Goal: Answer question/provide support: Share knowledge or assist other users

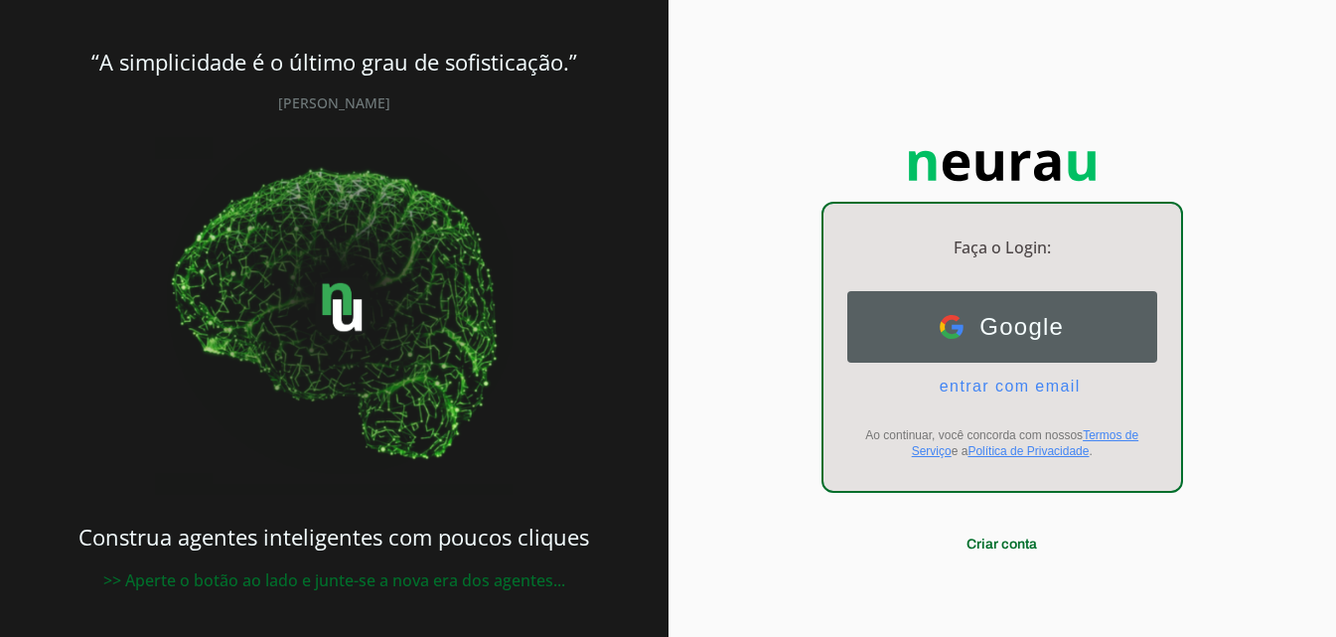
click at [1021, 325] on span "Google" at bounding box center [1013, 327] width 100 height 28
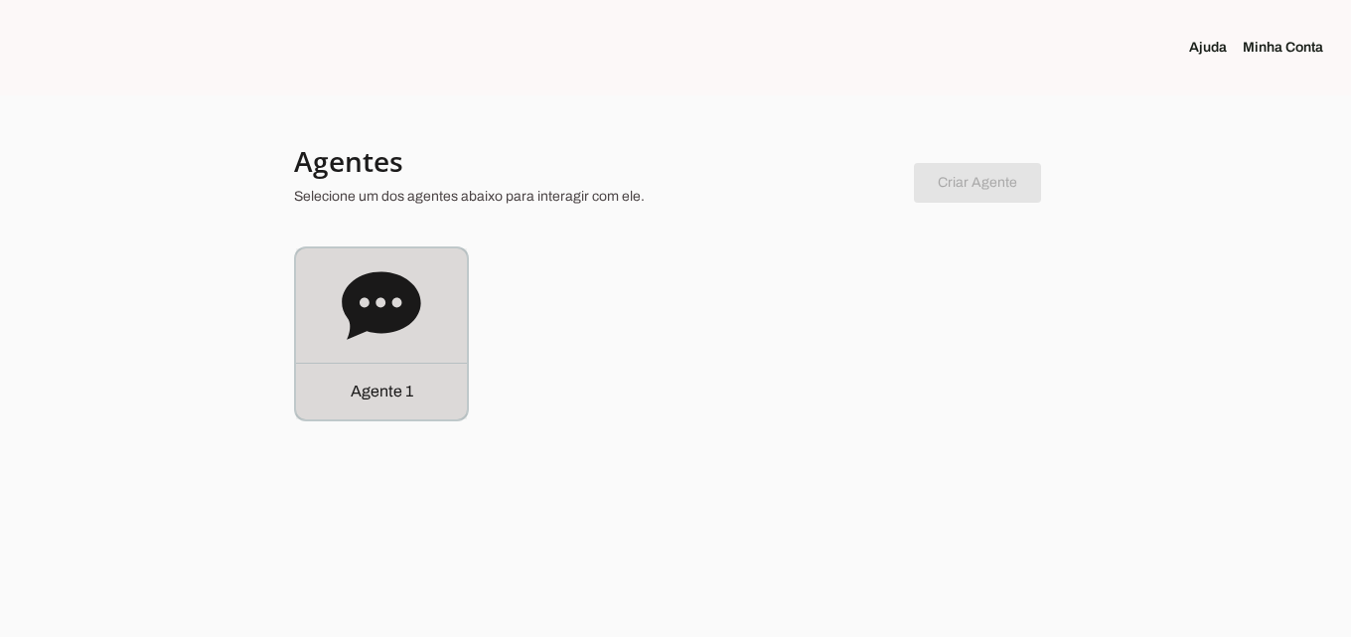
click at [419, 369] on div "Agente 1" at bounding box center [381, 390] width 171 height 57
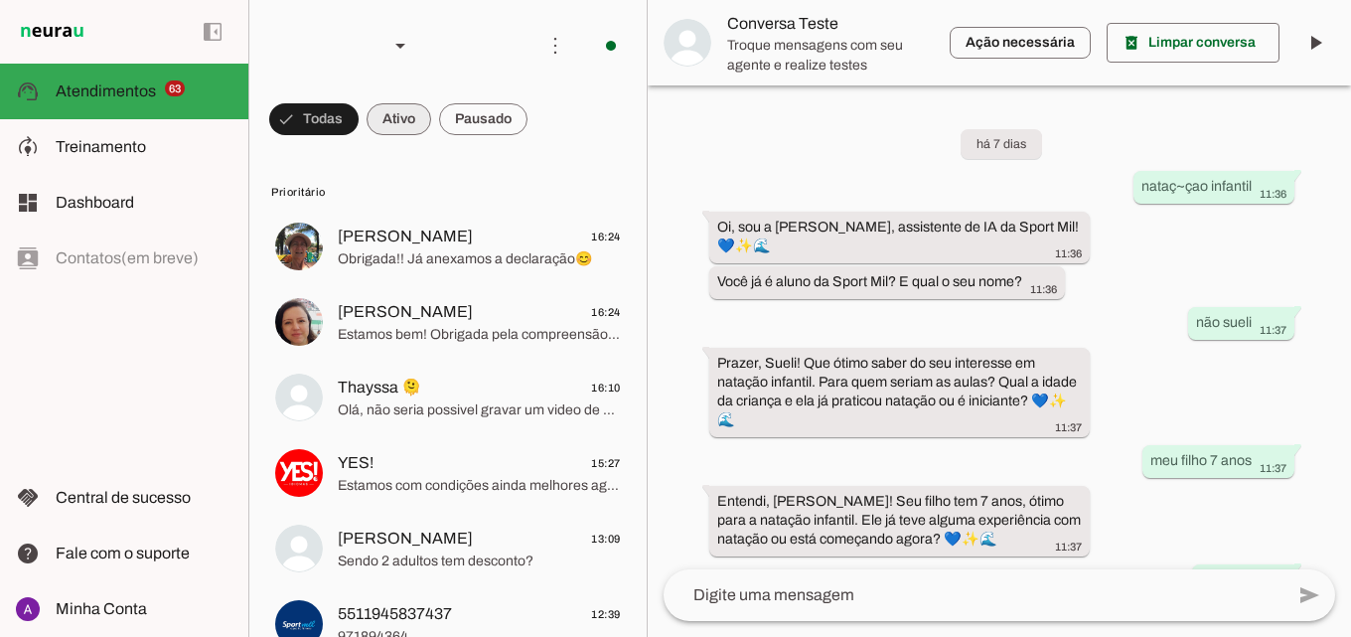
click at [359, 115] on span at bounding box center [313, 119] width 89 height 48
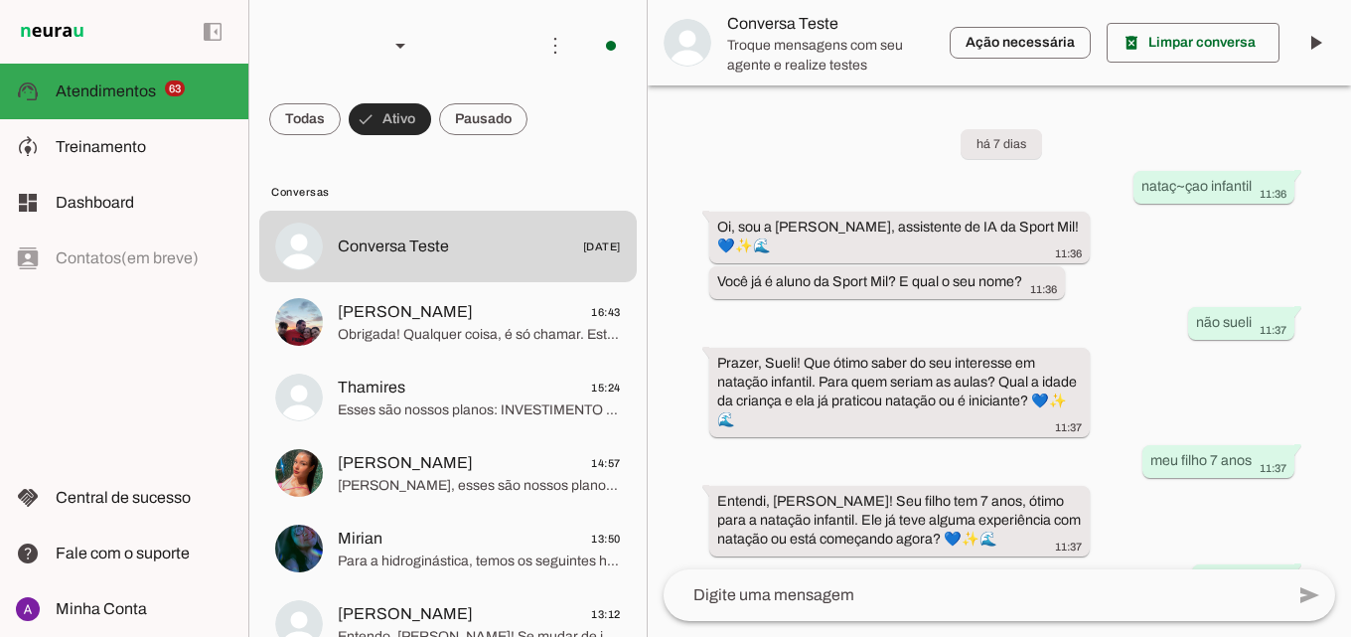
scroll to position [794, 0]
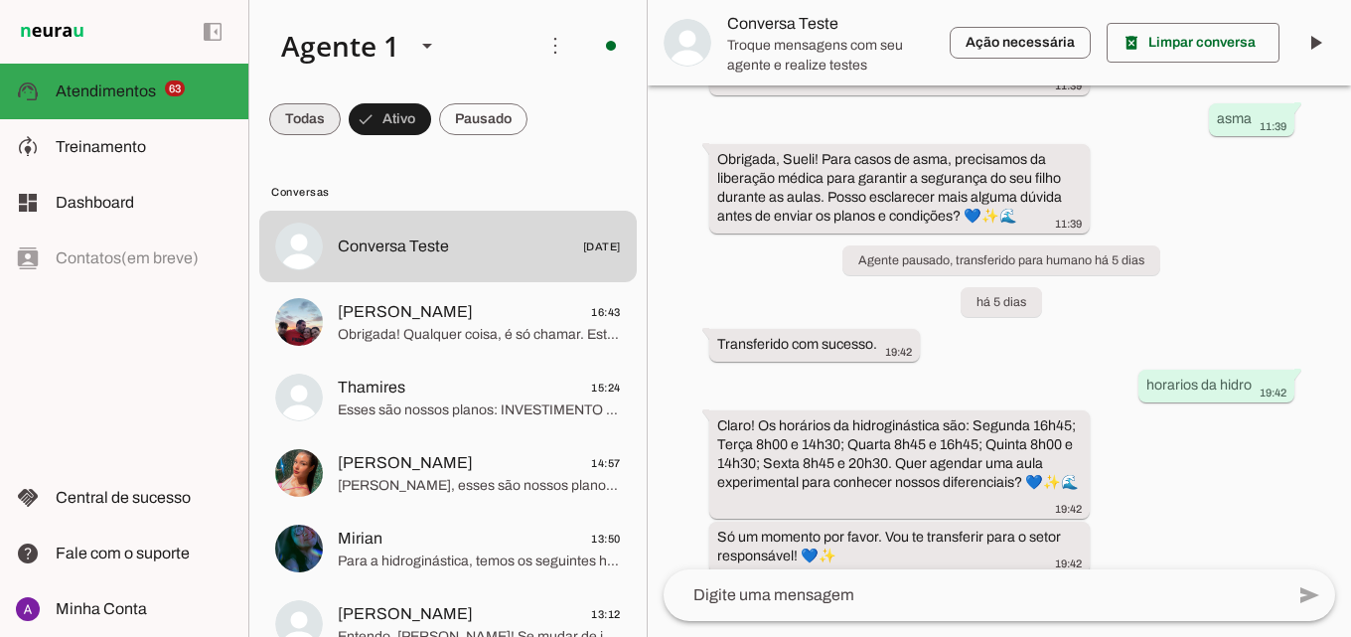
click at [315, 122] on span at bounding box center [305, 119] width 72 height 48
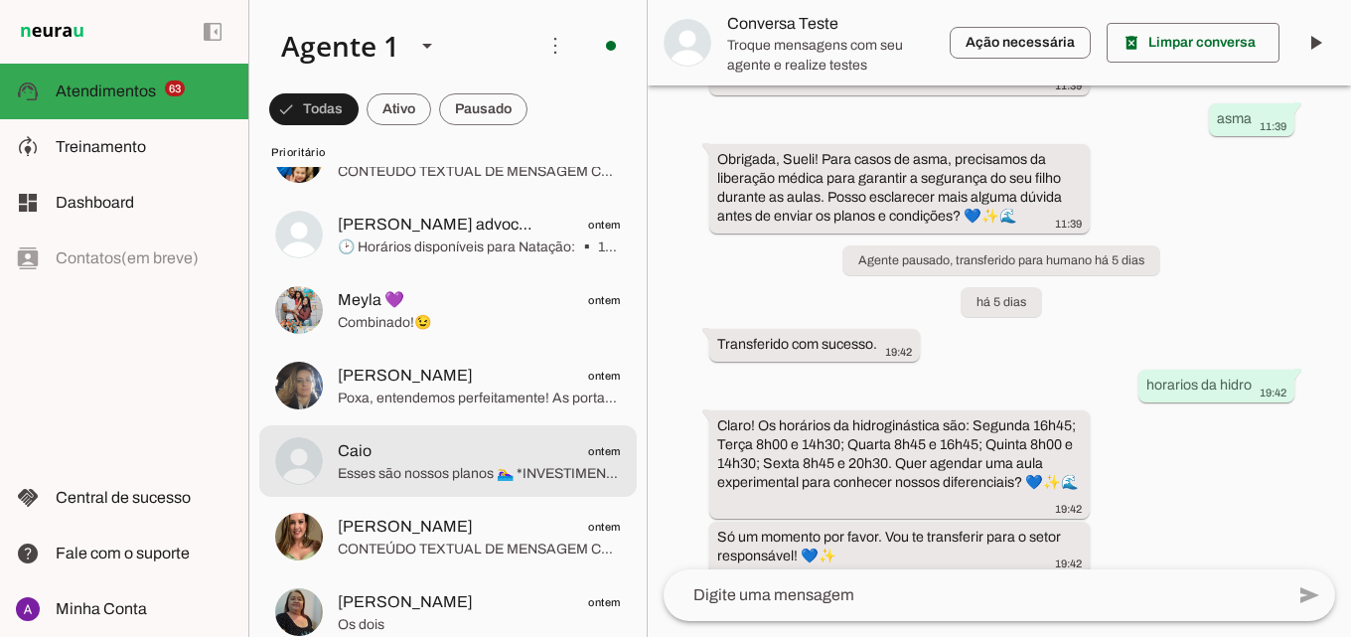
scroll to position [894, 0]
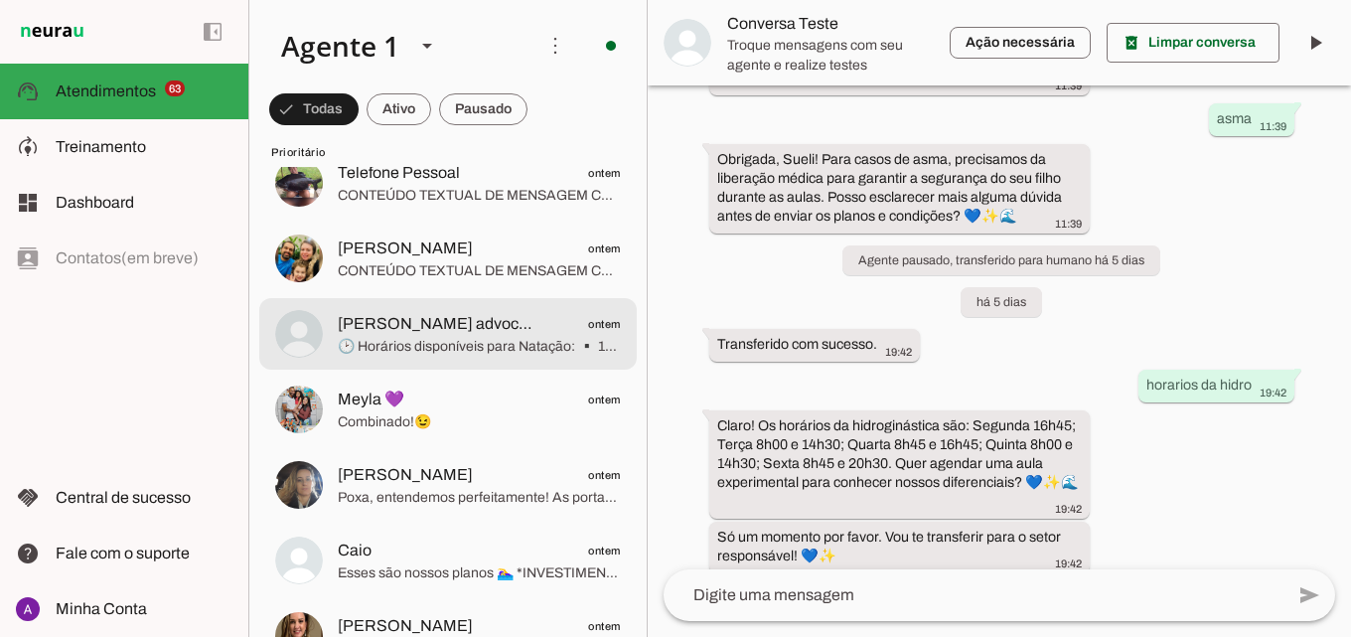
click at [467, 331] on span "[PERSON_NAME] advocacia" at bounding box center [440, 324] width 204 height 24
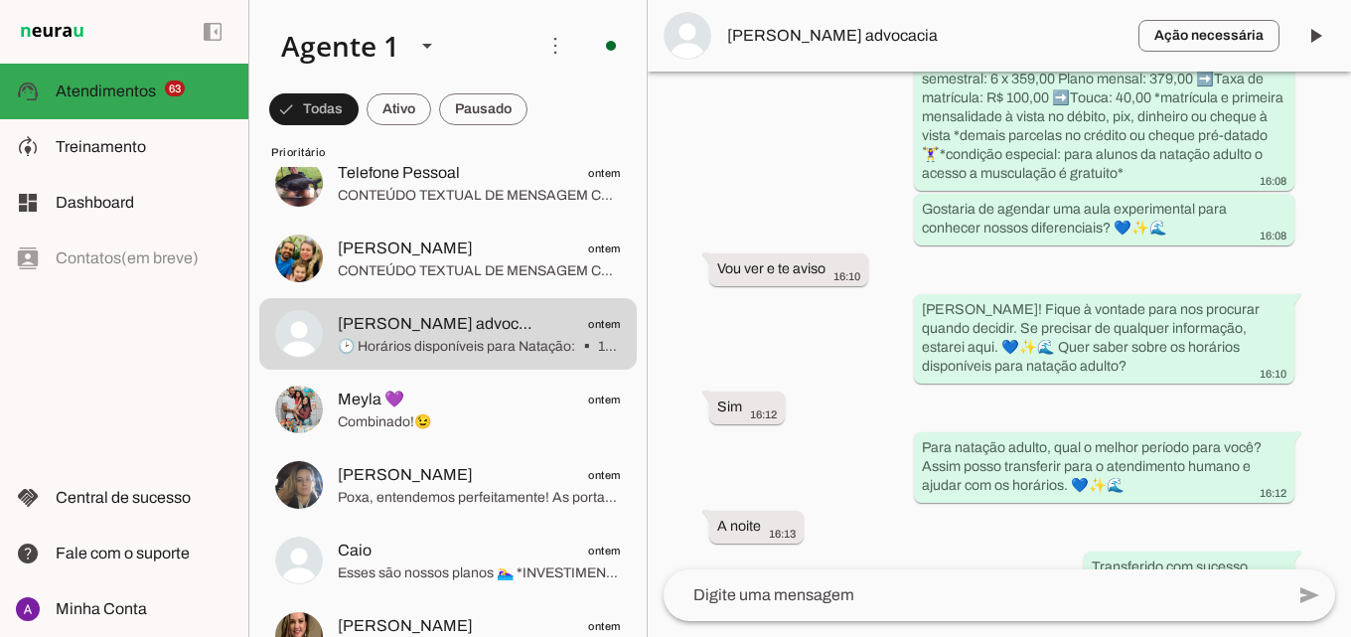
scroll to position [1476, 0]
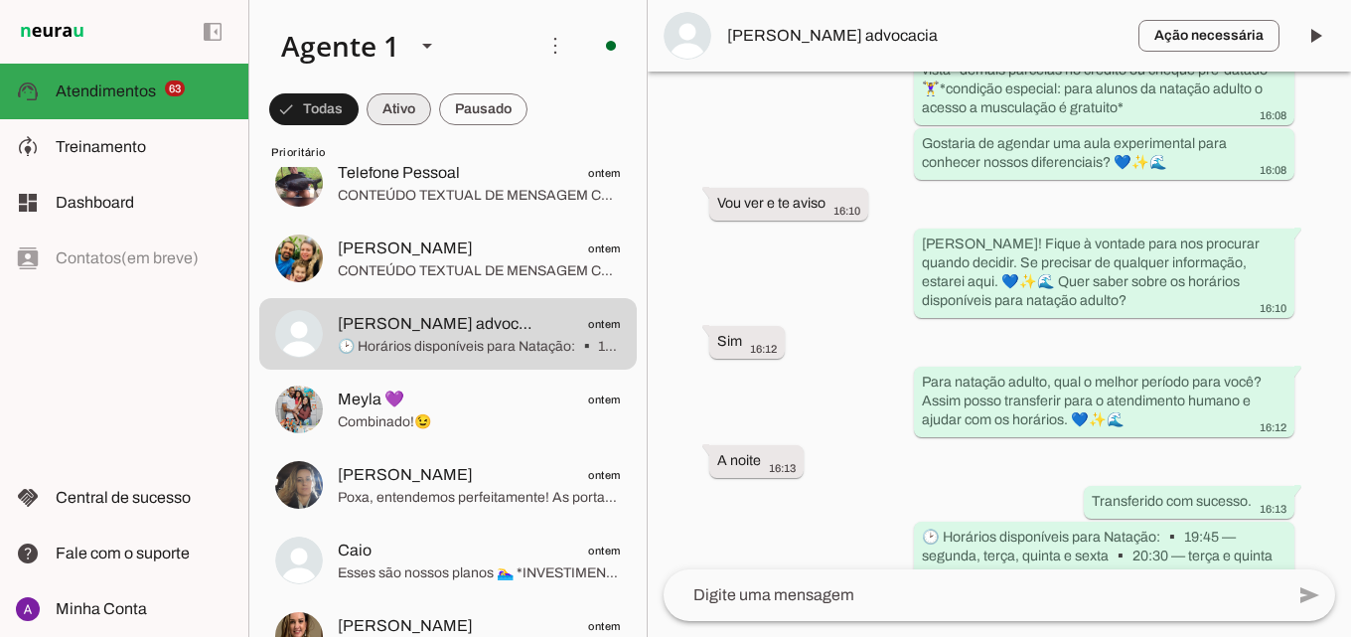
click at [359, 121] on span at bounding box center [313, 109] width 89 height 48
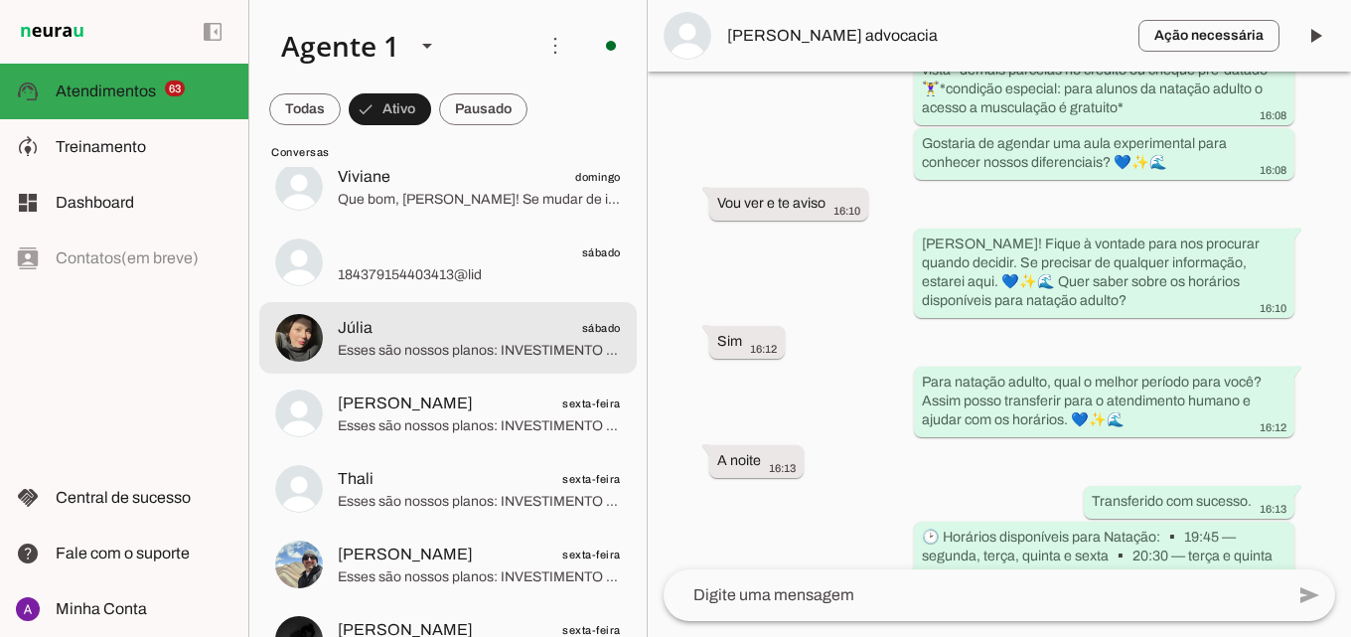
scroll to position [1291, 0]
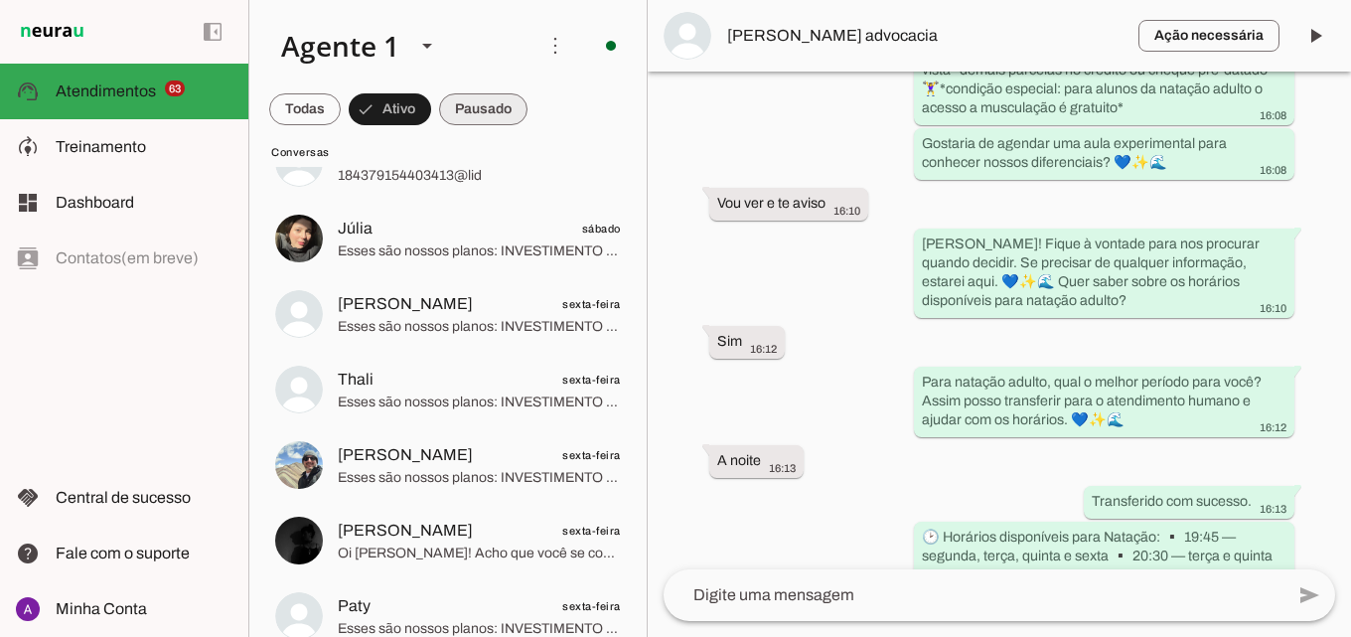
click at [341, 110] on span at bounding box center [305, 109] width 72 height 48
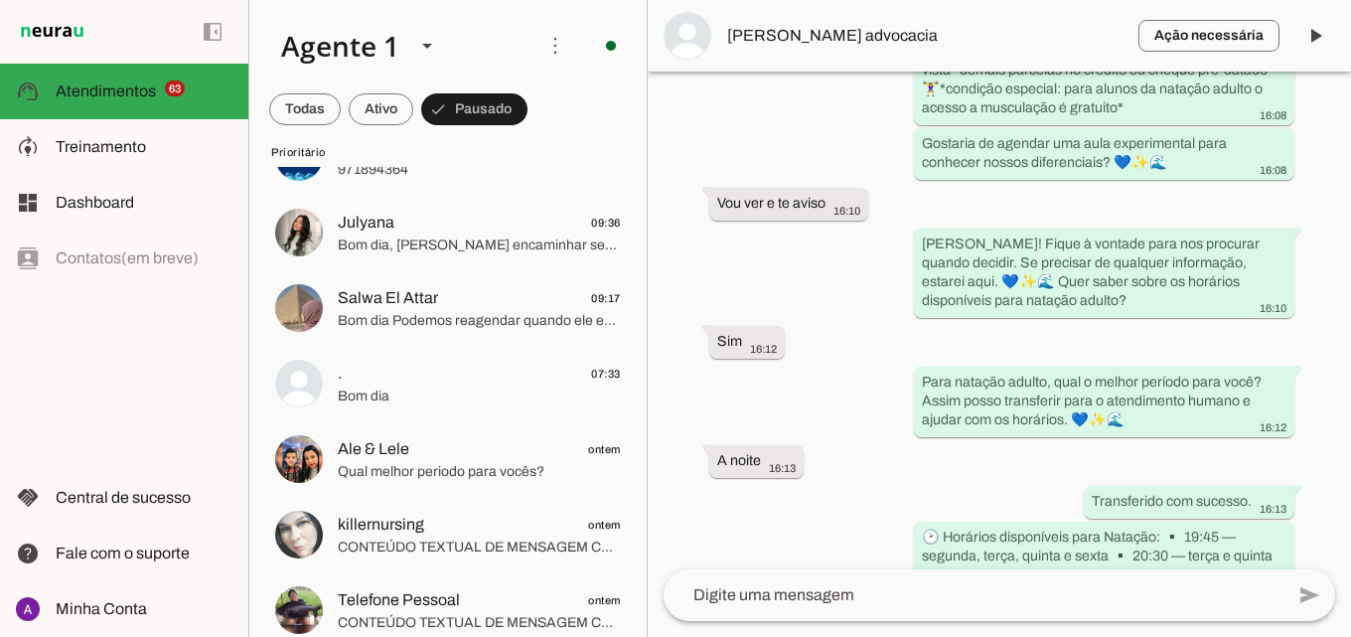
scroll to position [367, 0]
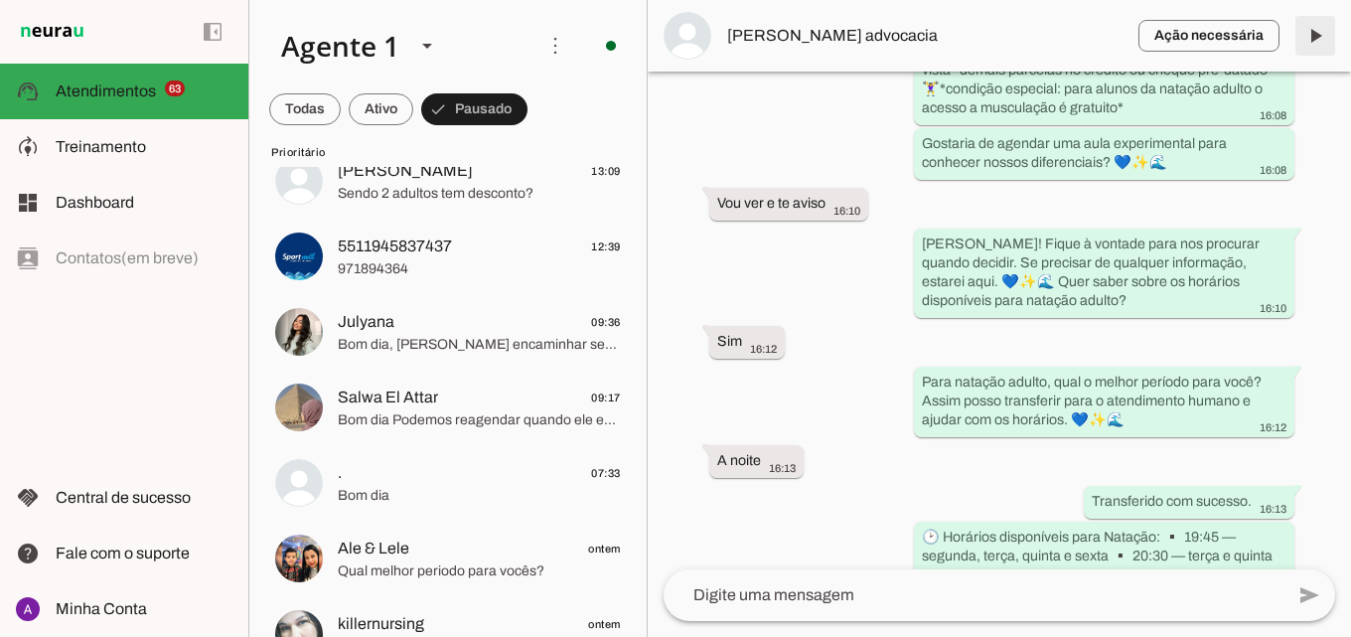
click at [1294, 32] on span at bounding box center [1315, 36] width 48 height 48
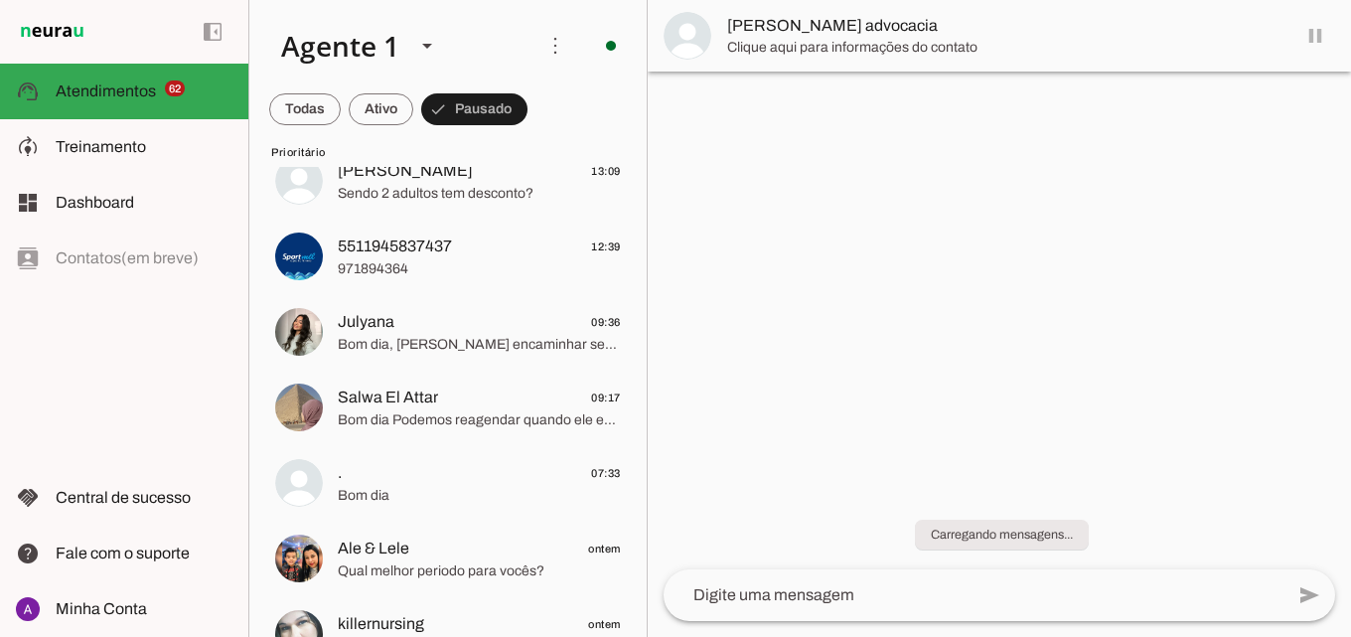
scroll to position [0, 0]
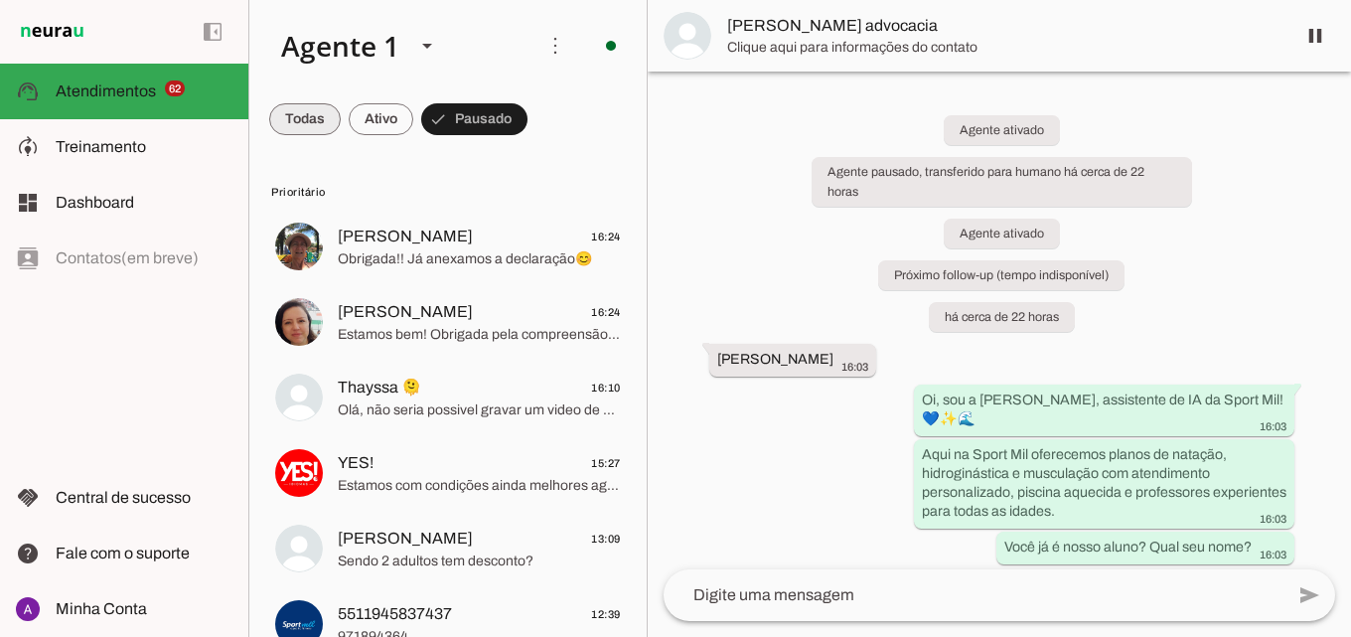
click at [289, 124] on span at bounding box center [305, 119] width 72 height 48
